Goal: Information Seeking & Learning: Learn about a topic

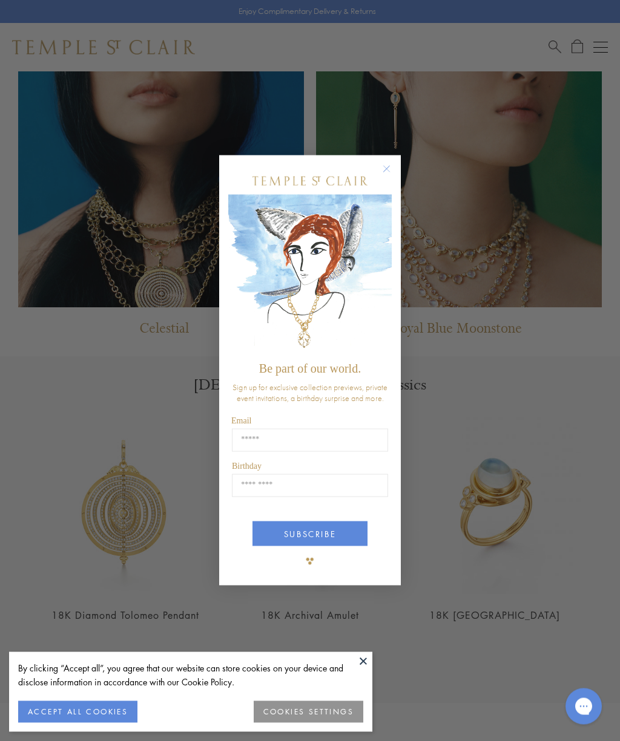
scroll to position [849, 0]
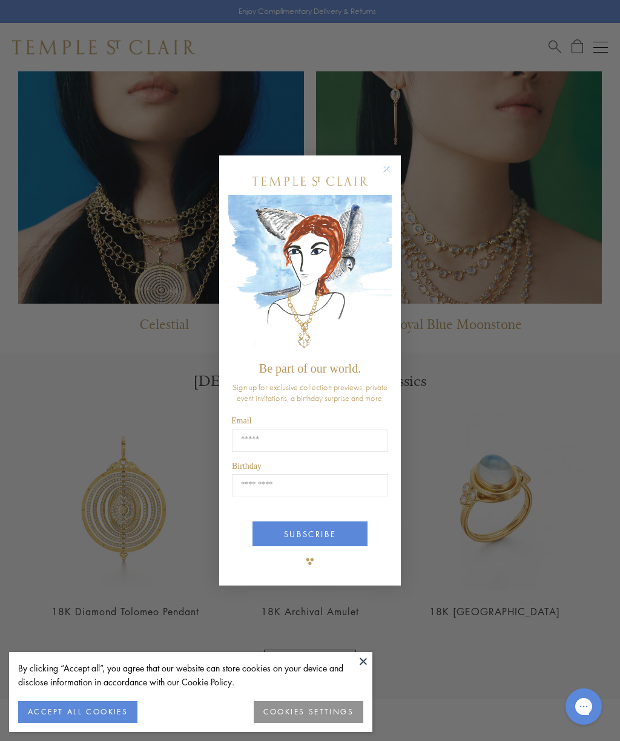
click at [390, 176] on circle "Close dialog" at bounding box center [387, 169] width 15 height 15
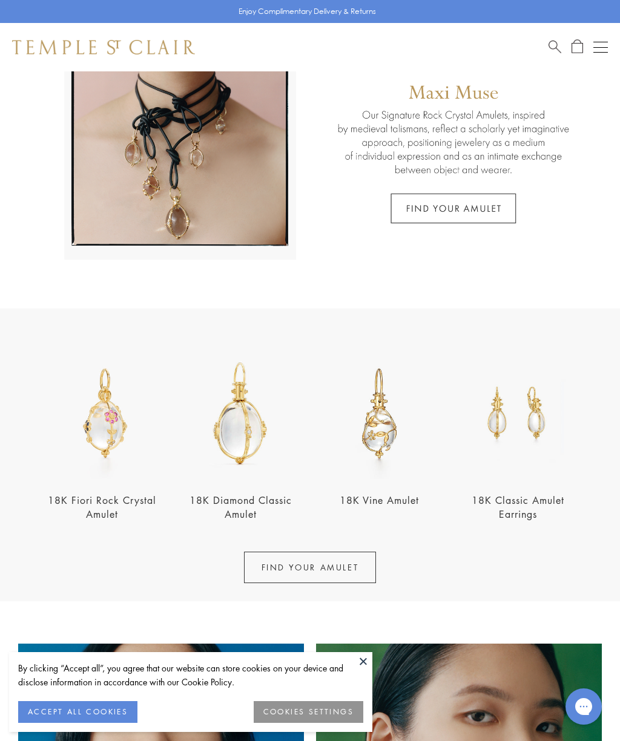
scroll to position [0, 0]
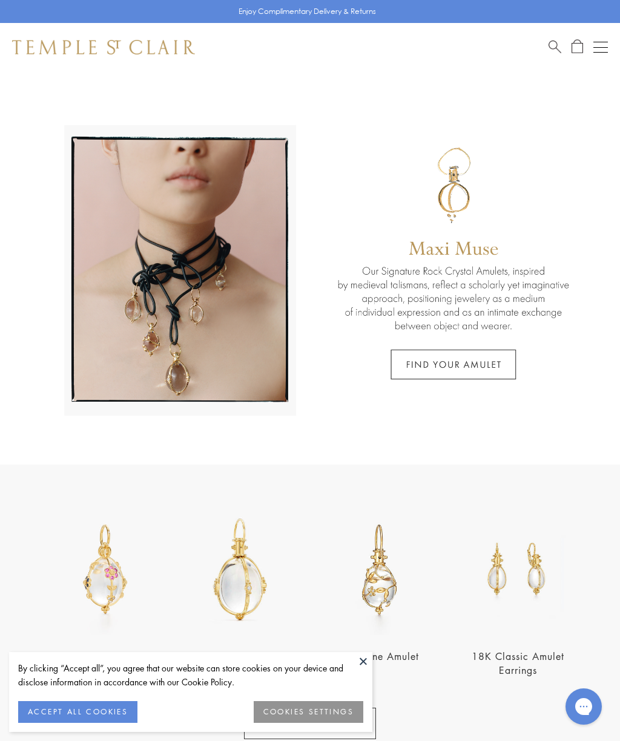
click at [559, 41] on span "Search" at bounding box center [554, 45] width 13 height 13
click at [601, 40] on button "Open navigation" at bounding box center [600, 47] width 15 height 15
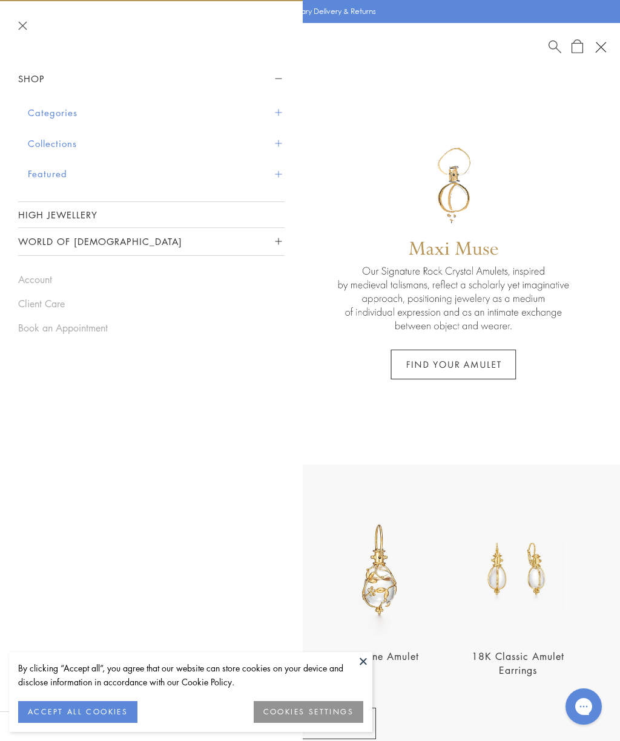
click at [54, 144] on button "Collections" at bounding box center [156, 143] width 257 height 31
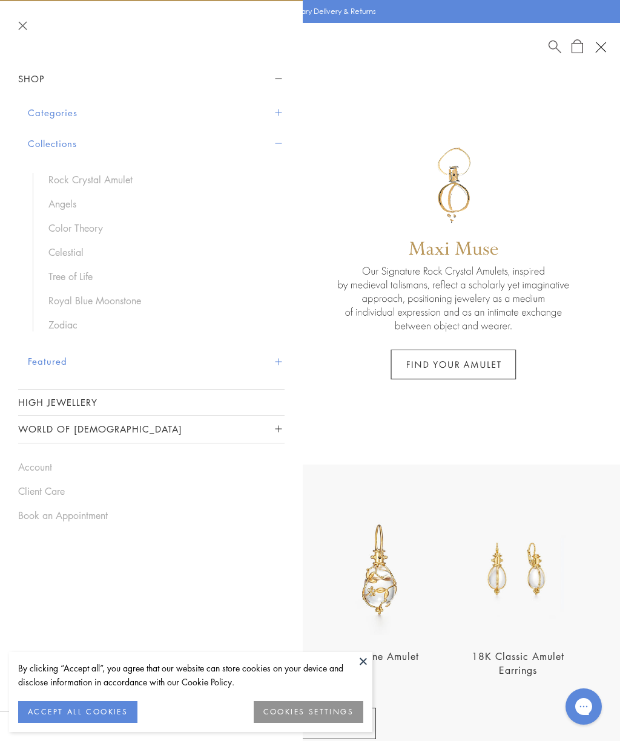
click at [99, 297] on link "Royal Blue Moonstone" at bounding box center [160, 300] width 224 height 13
click at [67, 199] on link "Angels" at bounding box center [160, 203] width 224 height 13
click at [49, 363] on button "Featured" at bounding box center [156, 361] width 257 height 31
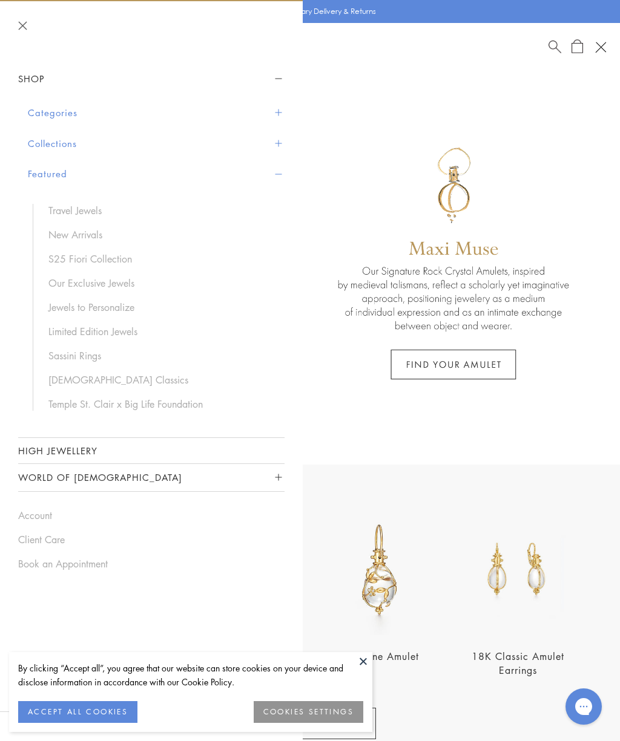
click at [94, 329] on link "Limited Edition Jewels" at bounding box center [160, 331] width 224 height 13
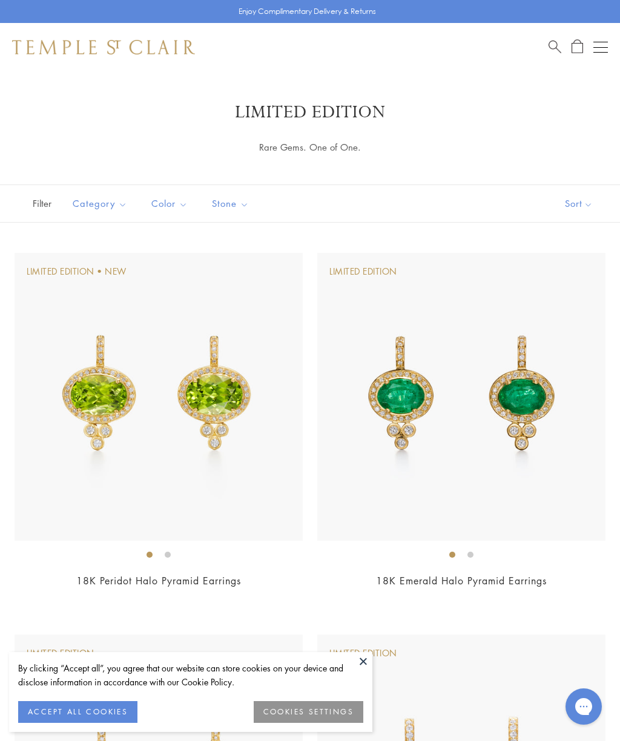
click at [602, 47] on div "Open navigation" at bounding box center [600, 47] width 15 height 1
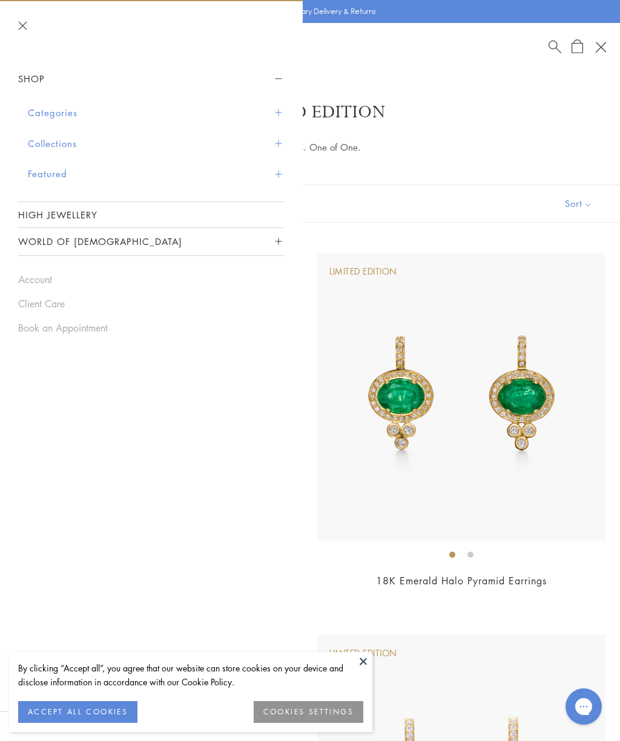
click at [556, 47] on span "Search" at bounding box center [554, 45] width 13 height 13
click at [559, 41] on span "Search" at bounding box center [554, 45] width 13 height 13
click at [504, 63] on div "Shop Shop Categories Amulets Pendants & Charms Lockets Chains & Leather Cords E…" at bounding box center [310, 47] width 620 height 48
click at [27, 25] on button "Close navigation" at bounding box center [22, 25] width 9 height 9
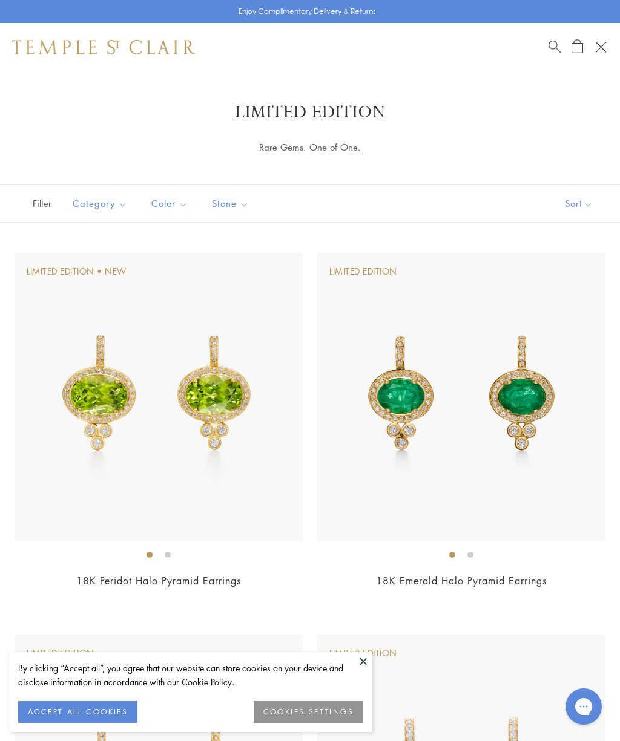
click at [556, 44] on span "Search" at bounding box center [554, 45] width 13 height 13
click at [68, 89] on input "search" at bounding box center [317, 96] width 524 height 14
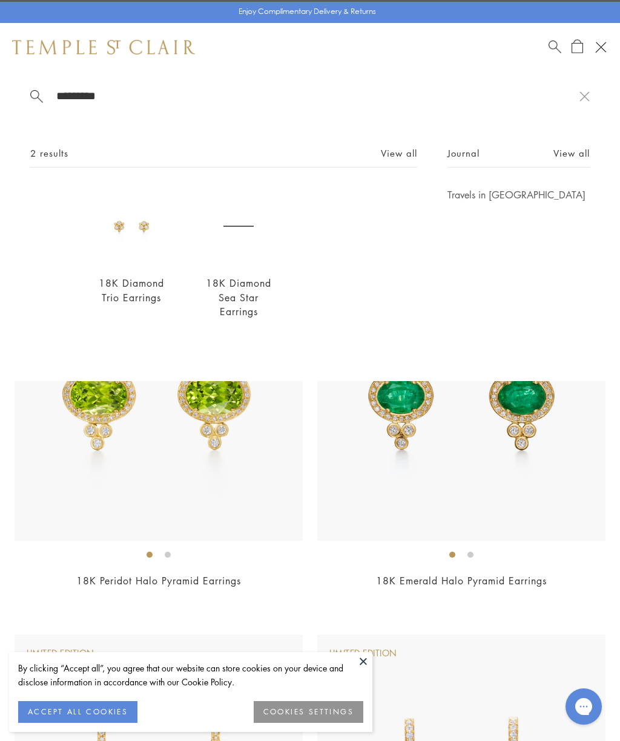
type input "**********"
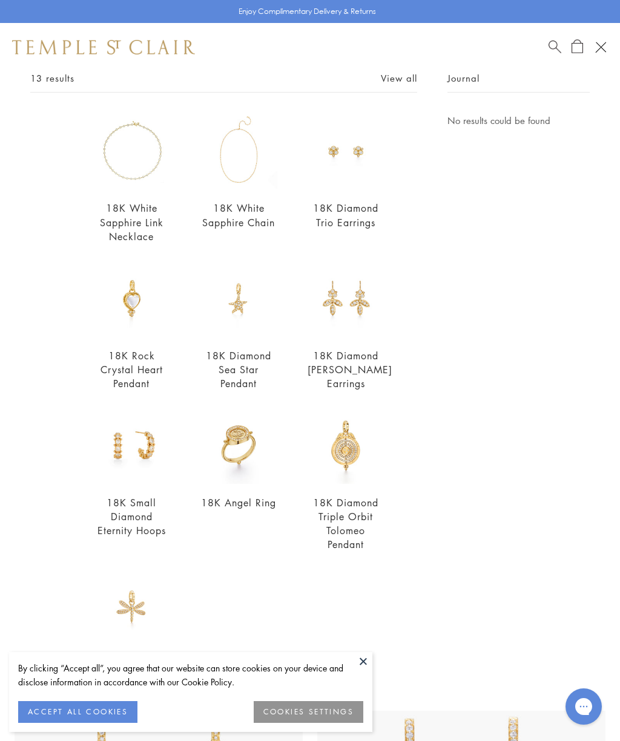
scroll to position [74, 0]
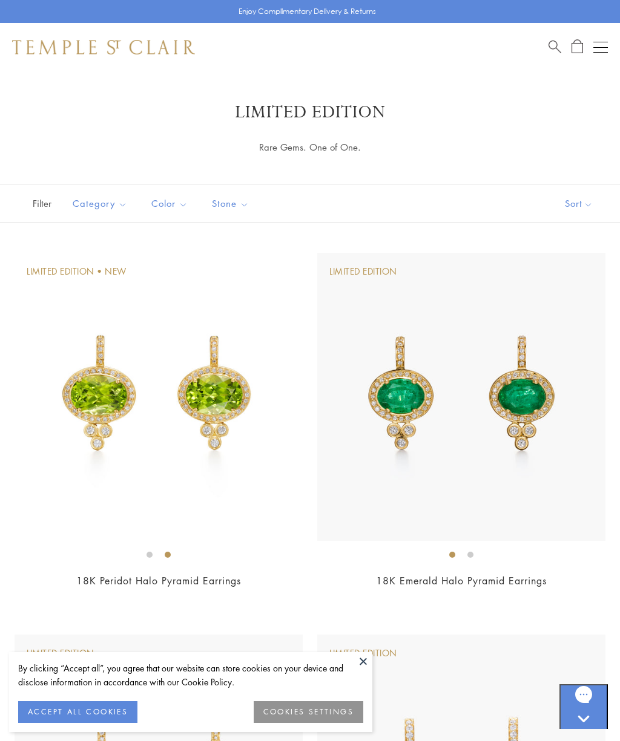
click at [607, 43] on button "Open navigation" at bounding box center [600, 47] width 15 height 15
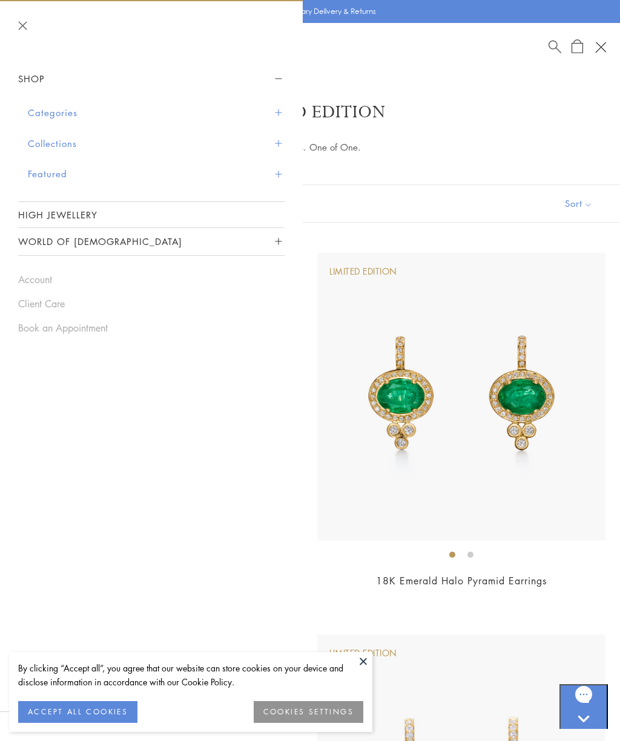
click at [63, 212] on link "High Jewellery" at bounding box center [151, 214] width 266 height 25
click at [54, 138] on button "Collections" at bounding box center [156, 143] width 257 height 31
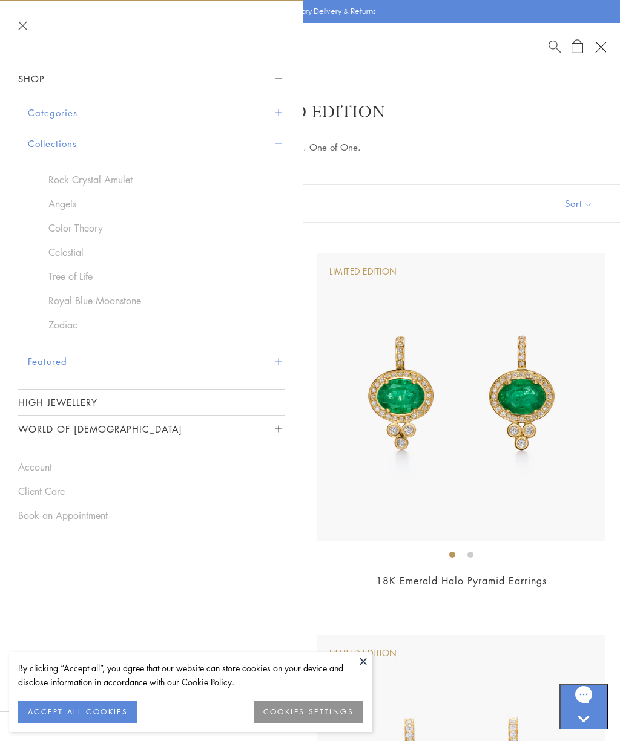
click at [71, 249] on link "Celestial" at bounding box center [160, 252] width 224 height 13
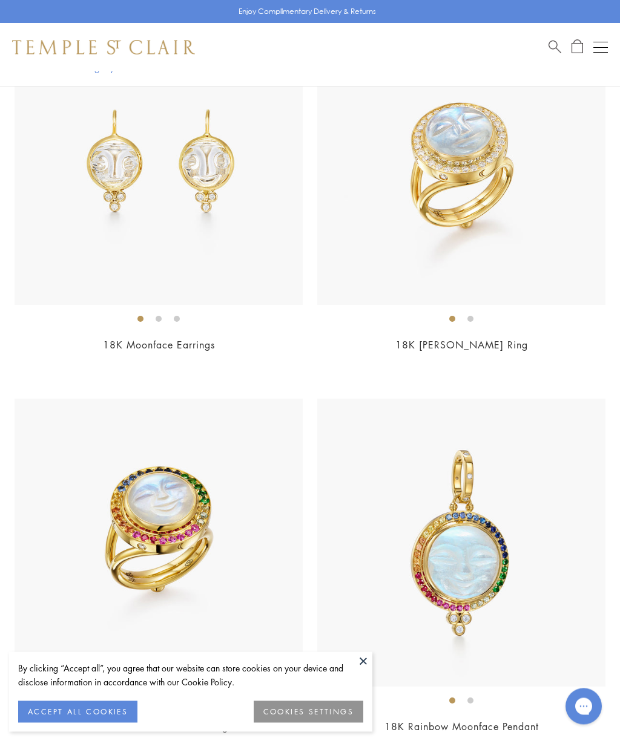
scroll to position [3375, 0]
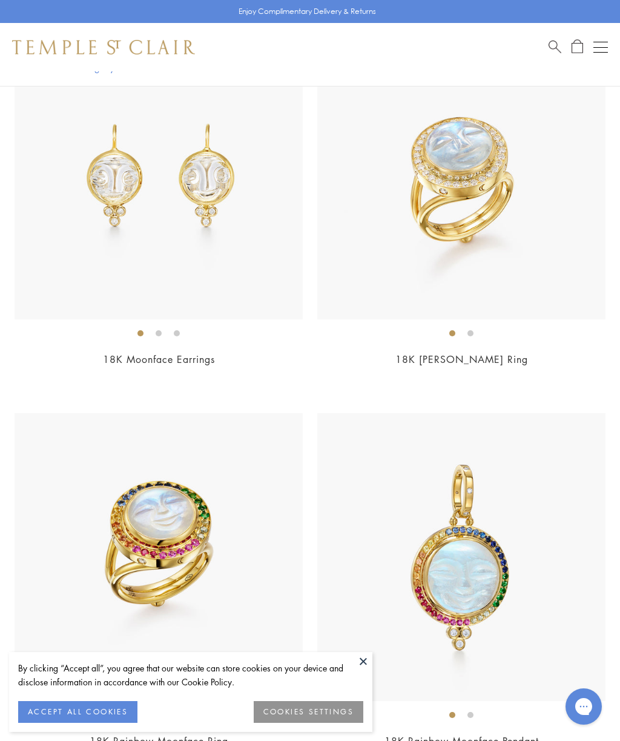
click at [462, 353] on link "18K Astrid Moonface Ring" at bounding box center [461, 359] width 133 height 13
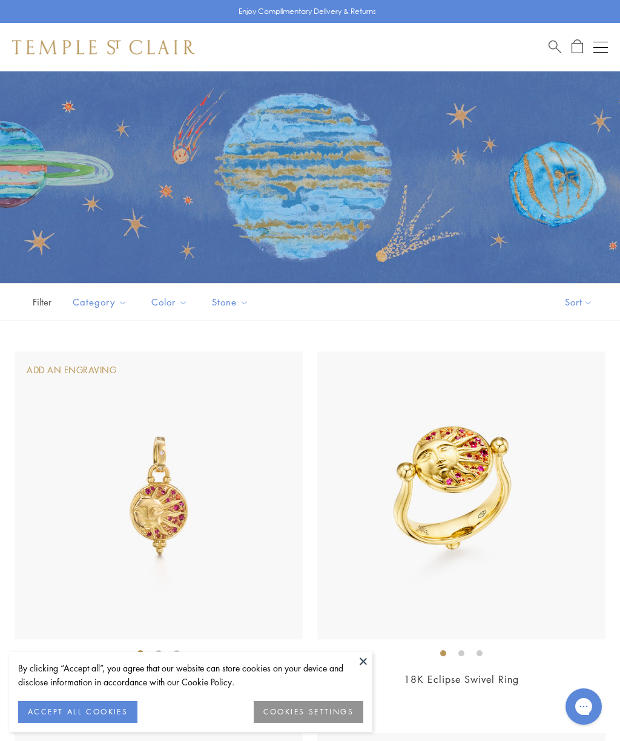
scroll to position [3431, 0]
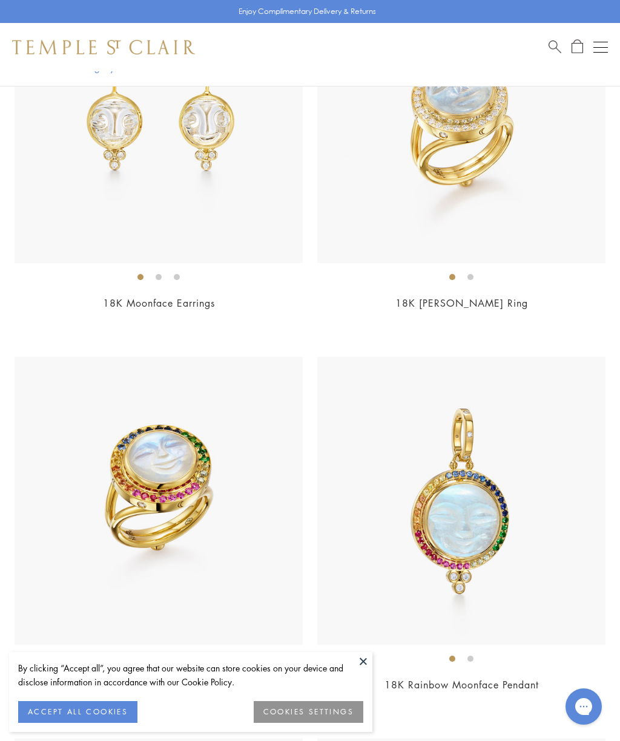
click at [169, 298] on link "18K Moonface Earrings" at bounding box center [159, 303] width 112 height 13
click at [180, 274] on li at bounding box center [177, 277] width 6 height 6
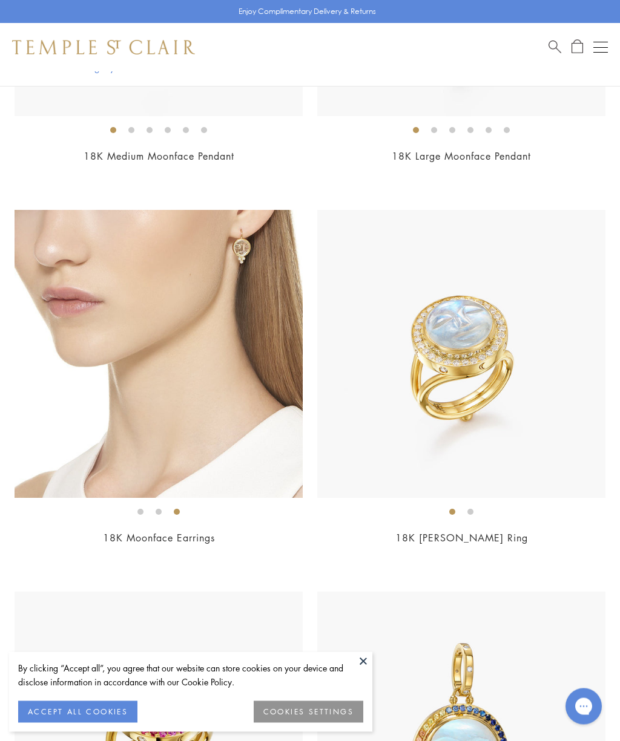
scroll to position [3200, 0]
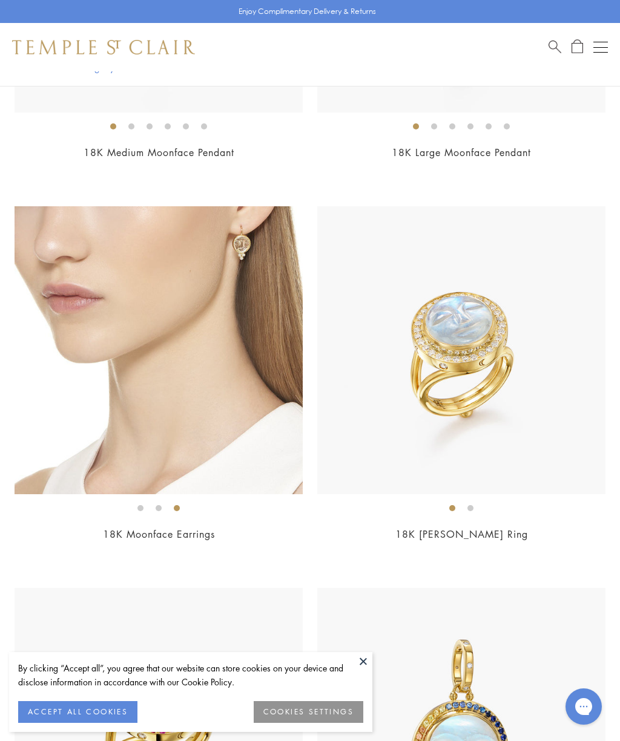
click at [162, 505] on li at bounding box center [159, 508] width 6 height 6
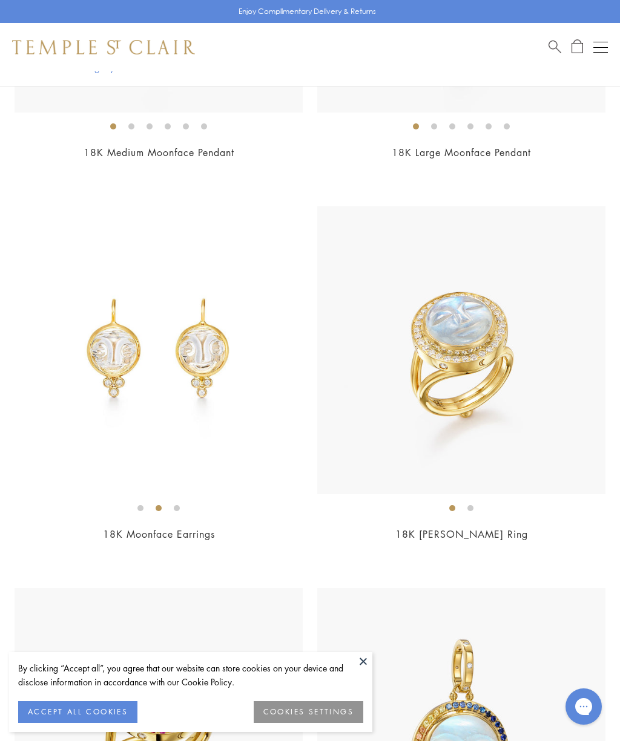
click at [178, 509] on li at bounding box center [177, 508] width 6 height 6
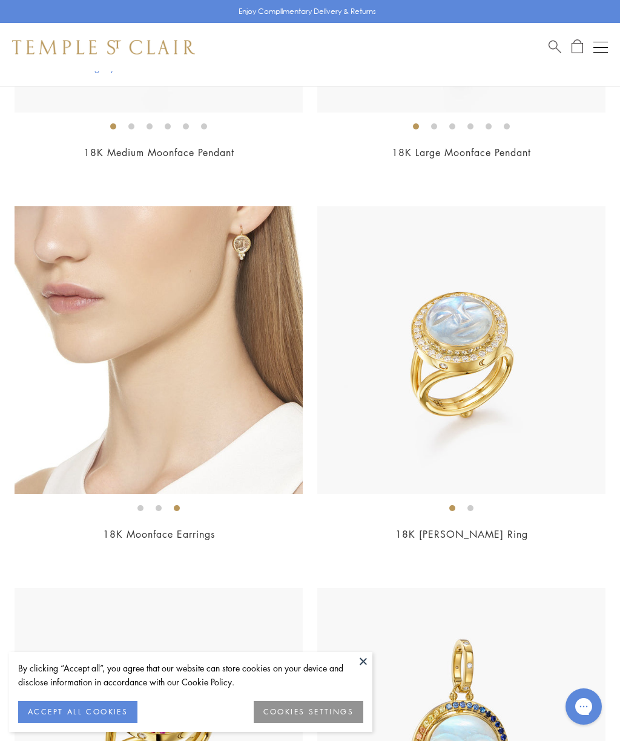
click at [137, 505] on li at bounding box center [140, 508] width 6 height 6
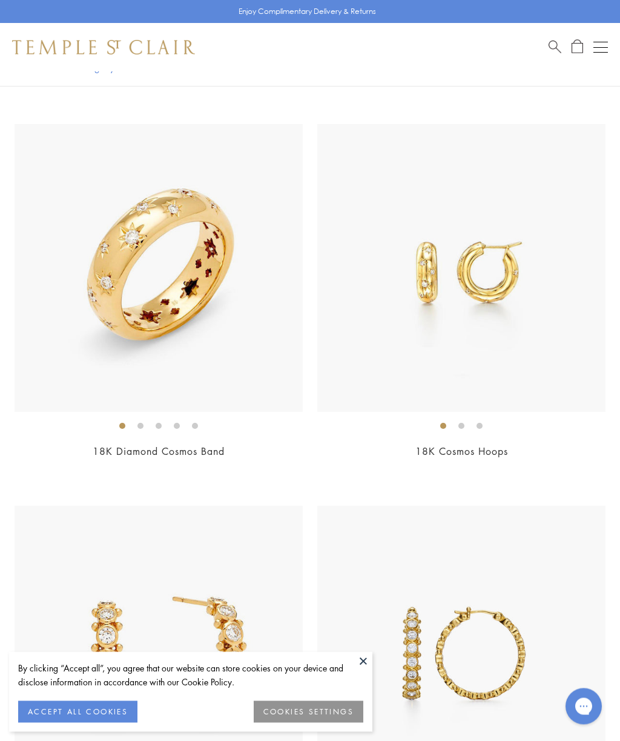
scroll to position [7103, 0]
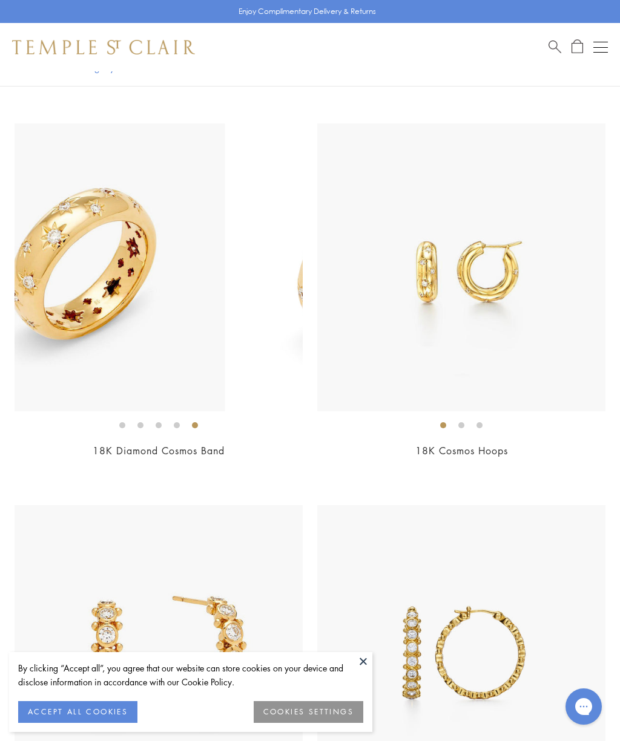
click at [195, 423] on li at bounding box center [195, 426] width 6 height 6
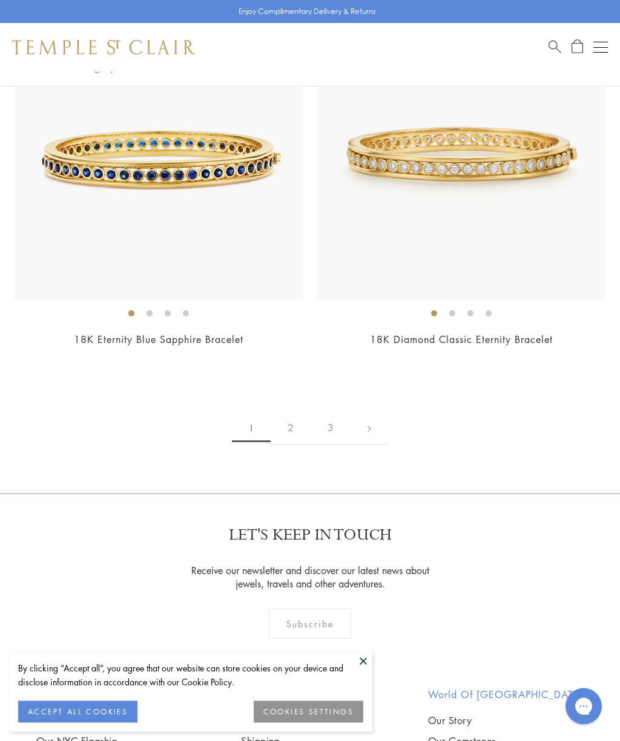
scroll to position [9888, 0]
click at [299, 412] on link "2" at bounding box center [291, 428] width 40 height 33
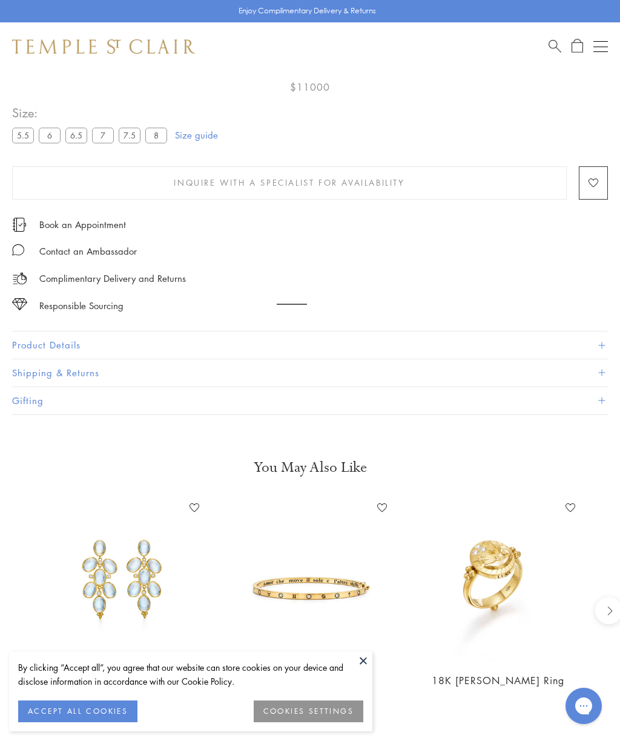
scroll to position [71, 0]
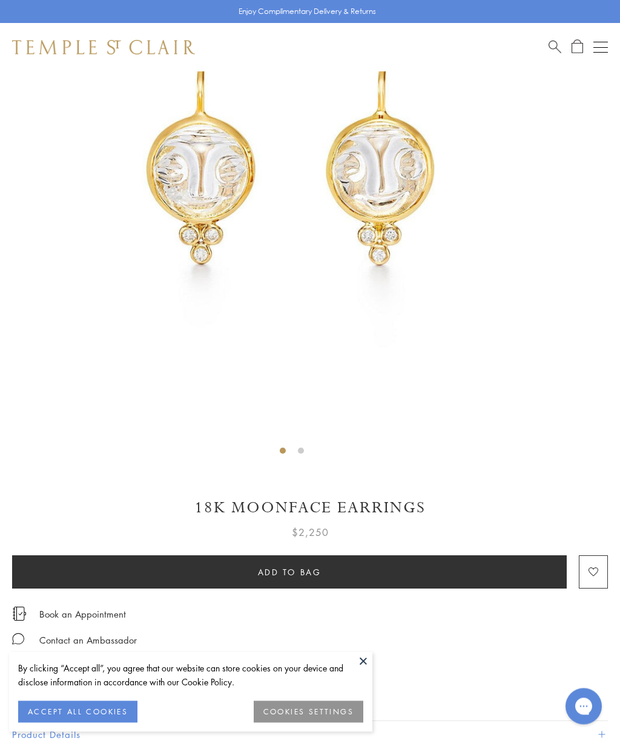
scroll to position [273, 0]
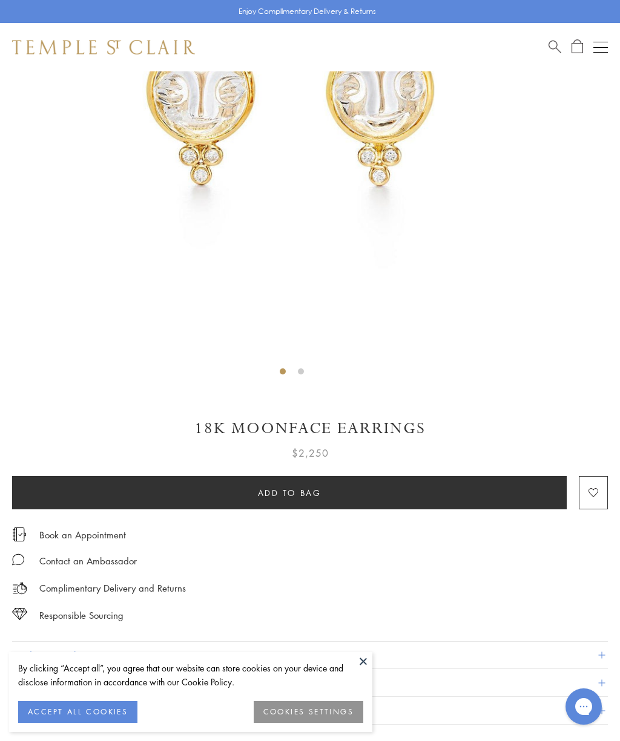
click at [308, 370] on img at bounding box center [292, 90] width 584 height 584
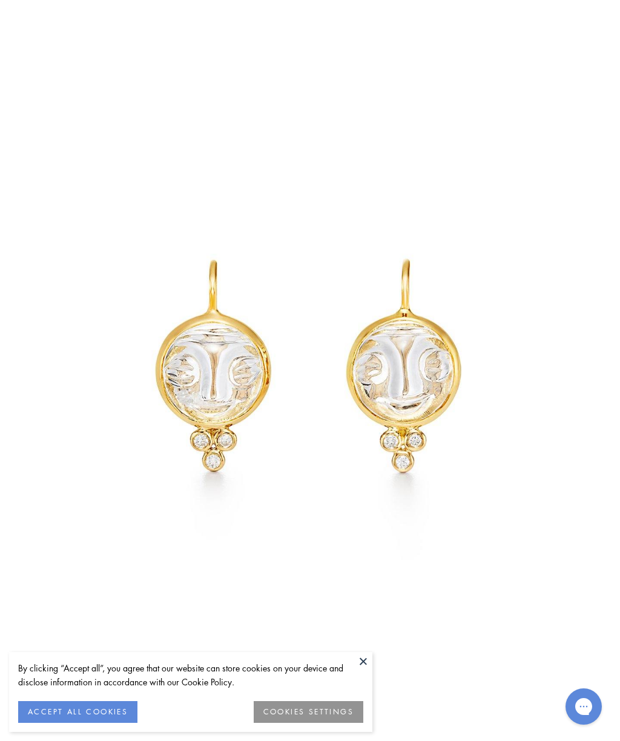
scroll to position [329, 0]
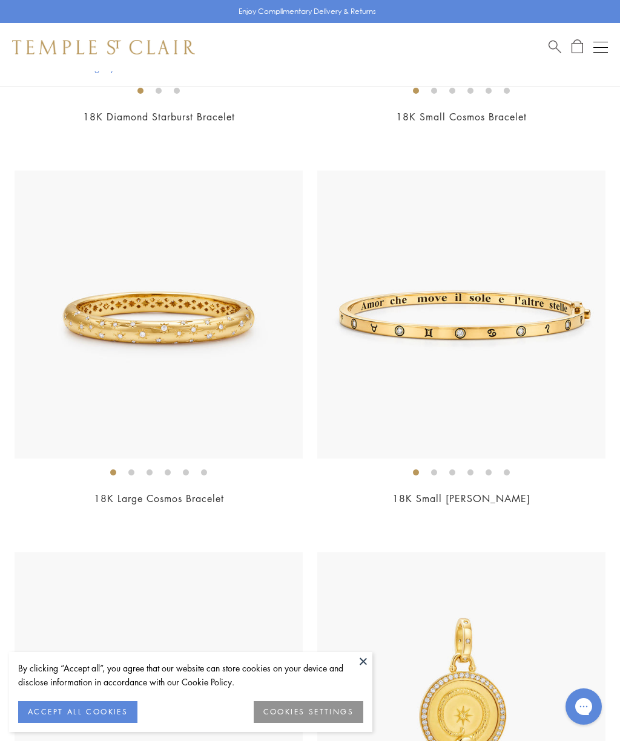
scroll to position [3206, 0]
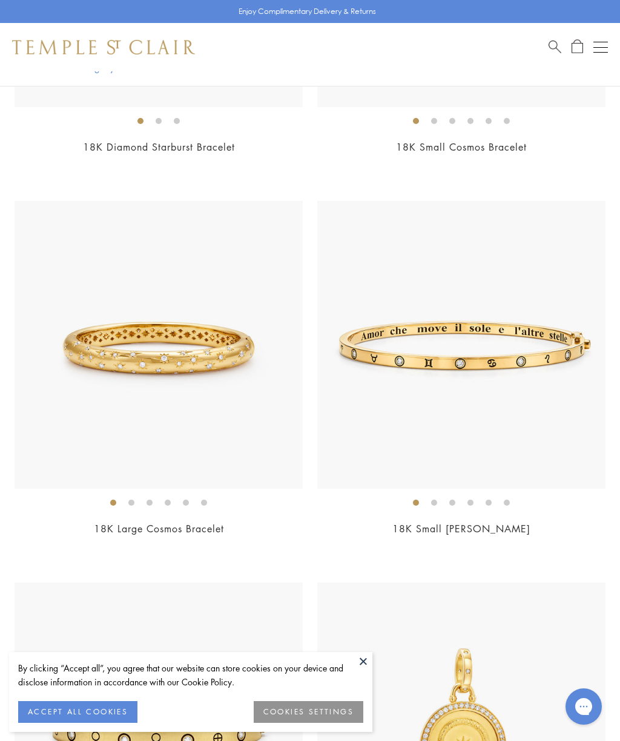
click at [464, 527] on link "18K Small [PERSON_NAME]" at bounding box center [461, 528] width 138 height 13
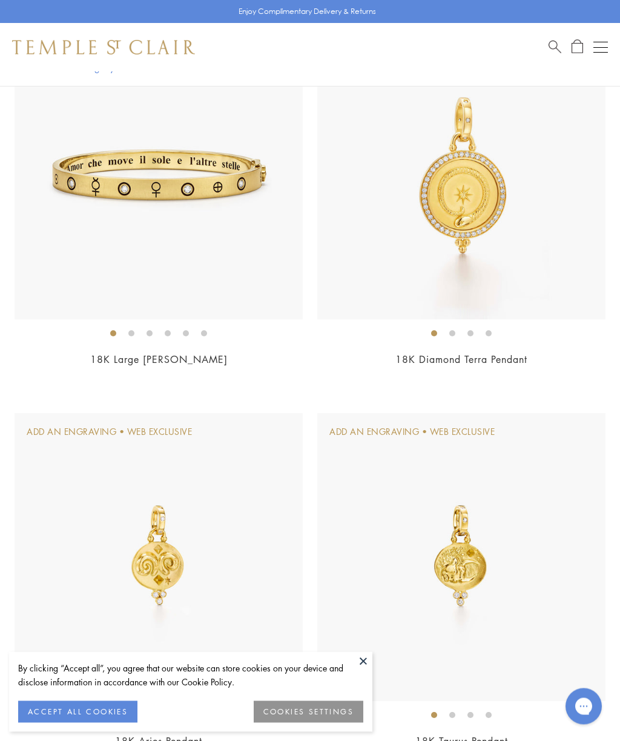
scroll to position [3755, 0]
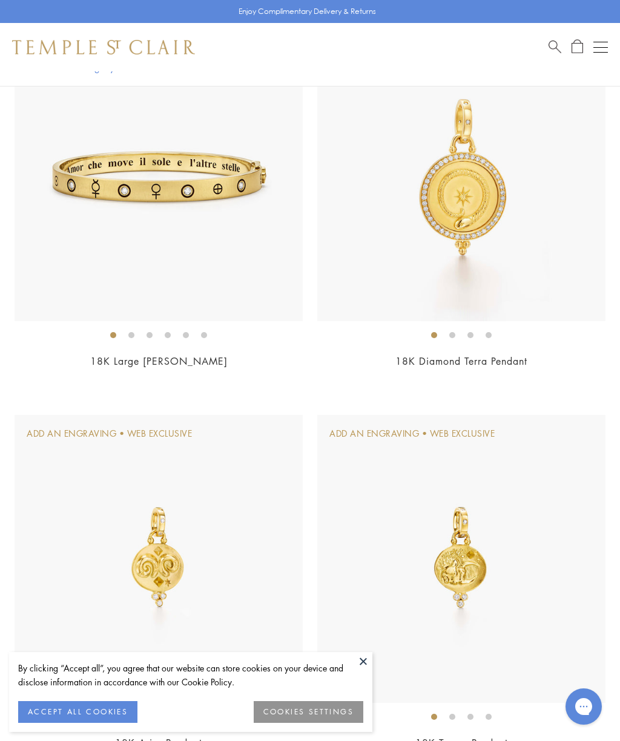
click at [177, 360] on link "18K Large Astrid Bracelet" at bounding box center [158, 361] width 137 height 13
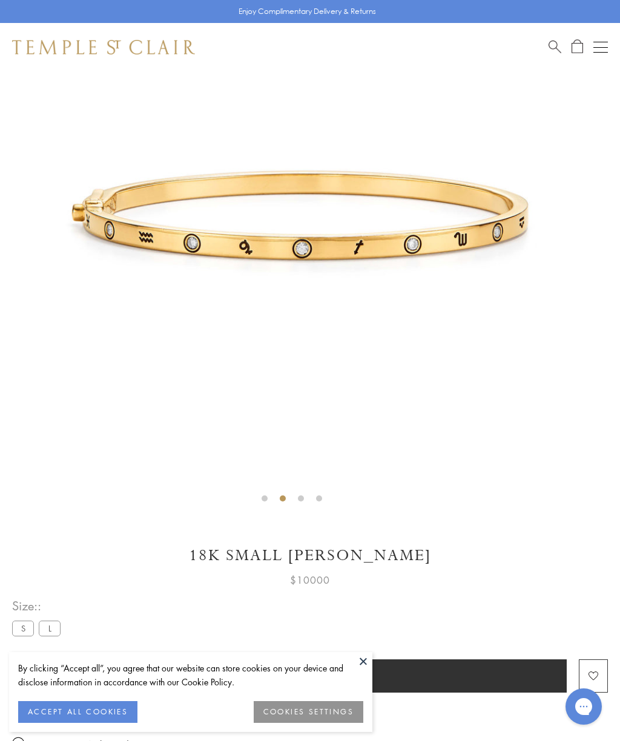
scroll to position [152, 0]
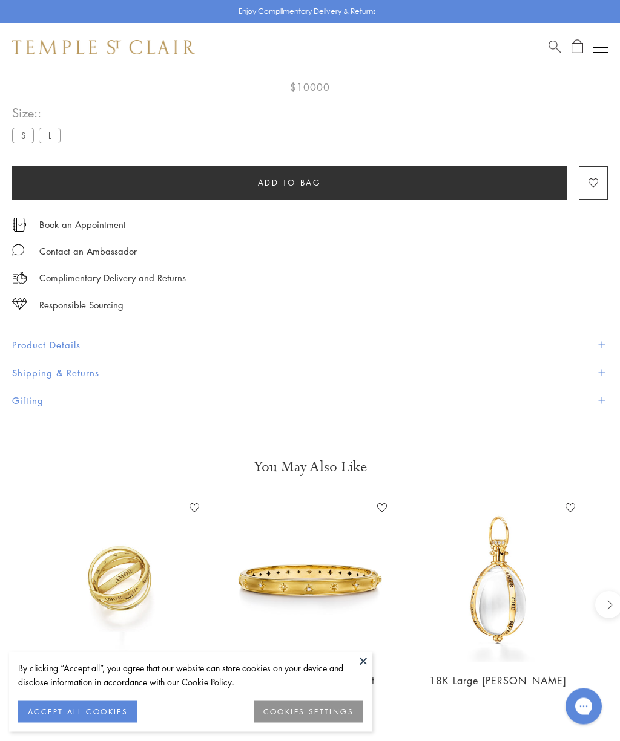
scroll to position [645, 0]
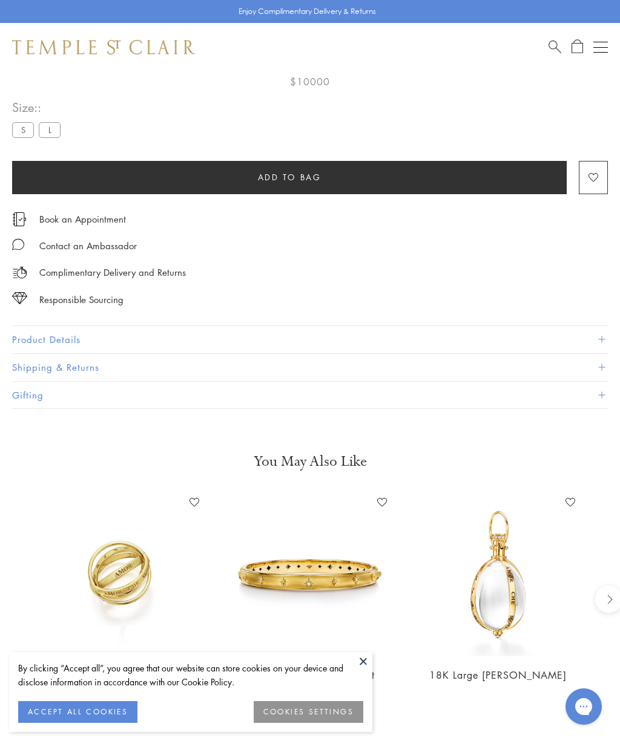
click at [131, 566] on img at bounding box center [122, 575] width 164 height 164
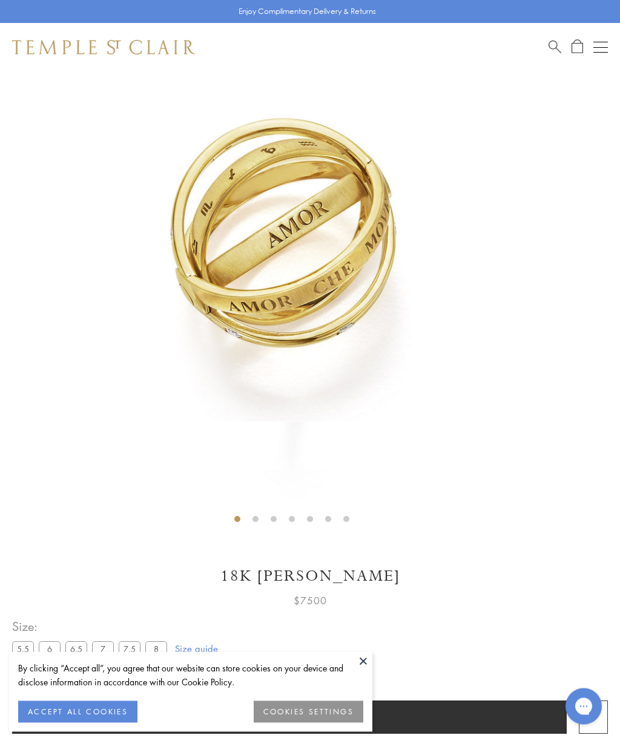
scroll to position [125, 0]
click at [327, 300] on img at bounding box center [292, 238] width 584 height 584
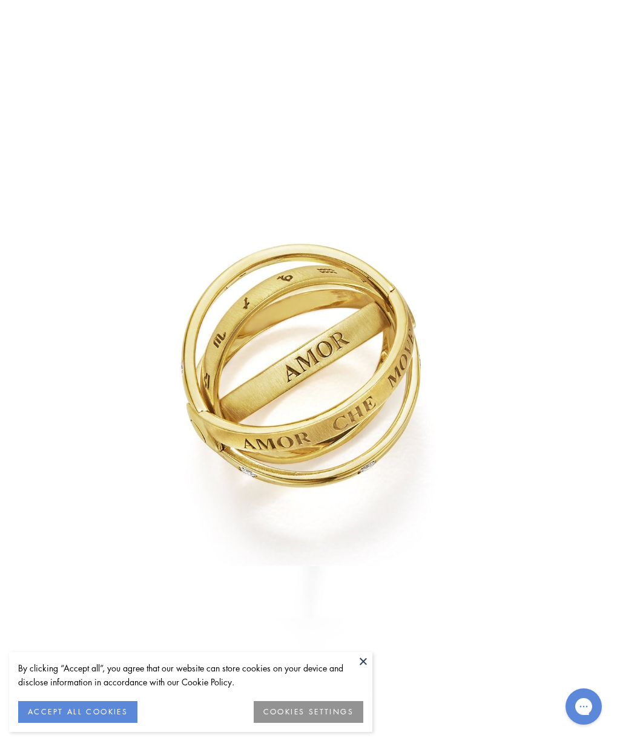
click at [86, 705] on button "ACCEPT ALL COOKIES" at bounding box center [77, 713] width 119 height 22
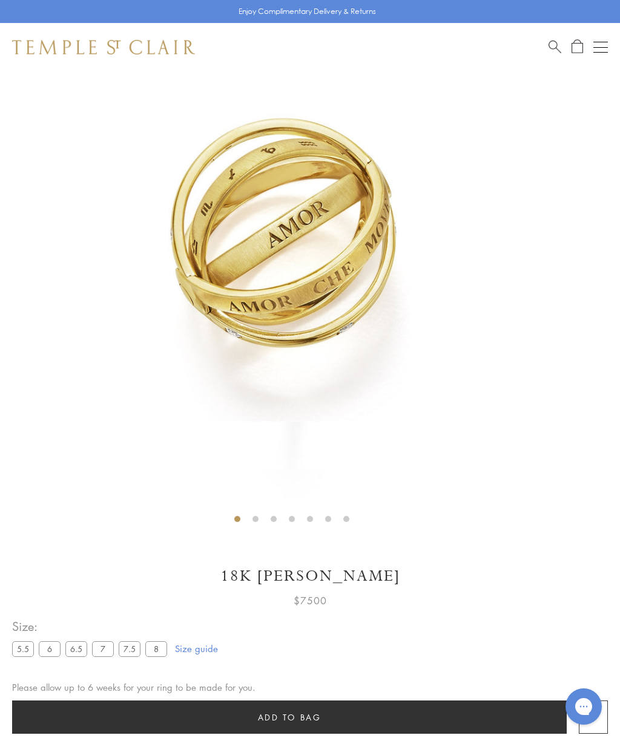
click at [292, 521] on li at bounding box center [292, 519] width 6 height 6
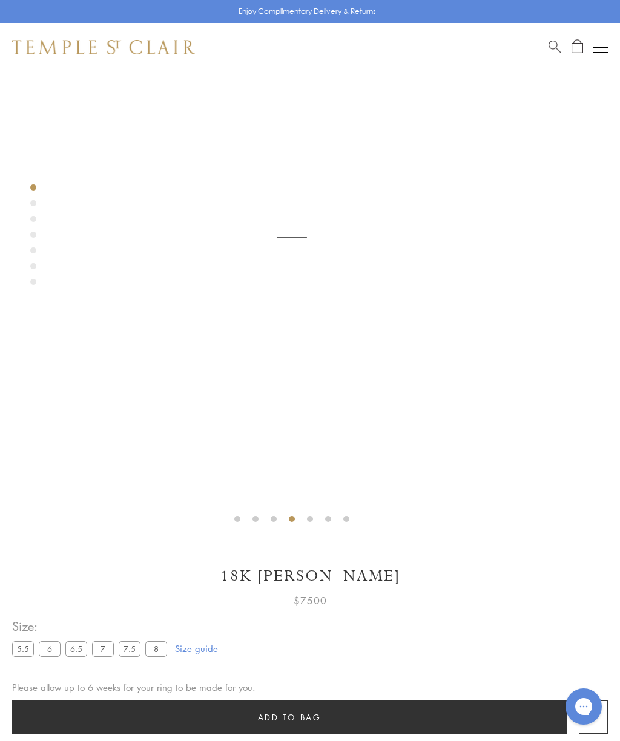
click at [328, 520] on li at bounding box center [328, 519] width 6 height 6
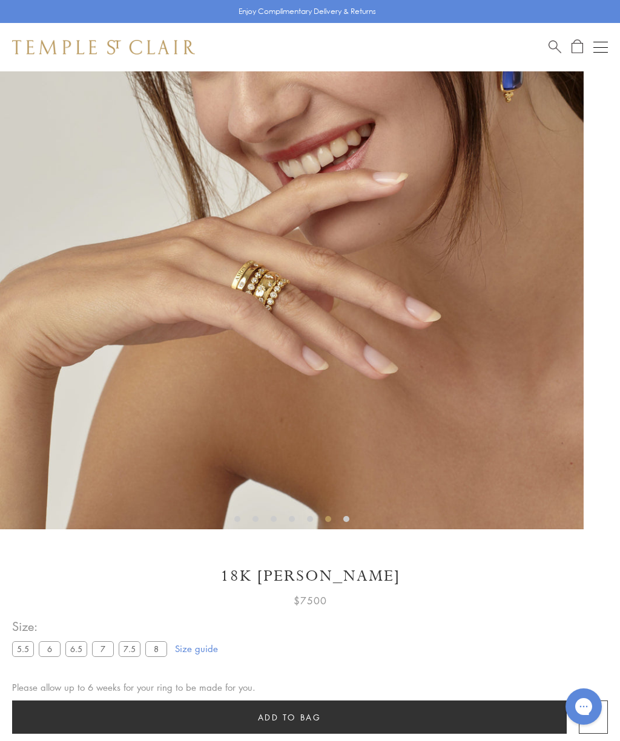
click at [348, 510] on img at bounding box center [292, 238] width 584 height 584
